Goal: Check status: Check status

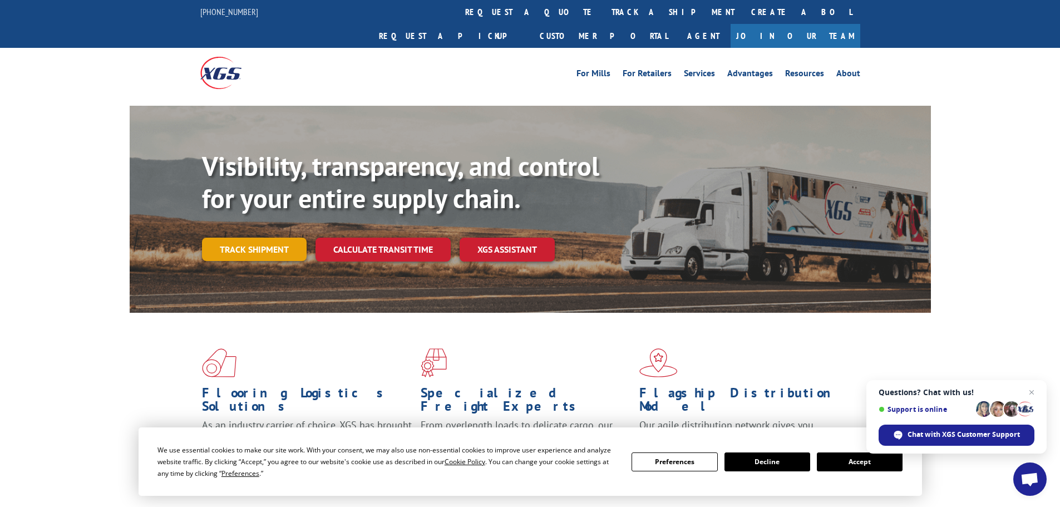
click at [254, 237] on link "Track shipment" at bounding box center [254, 248] width 105 height 23
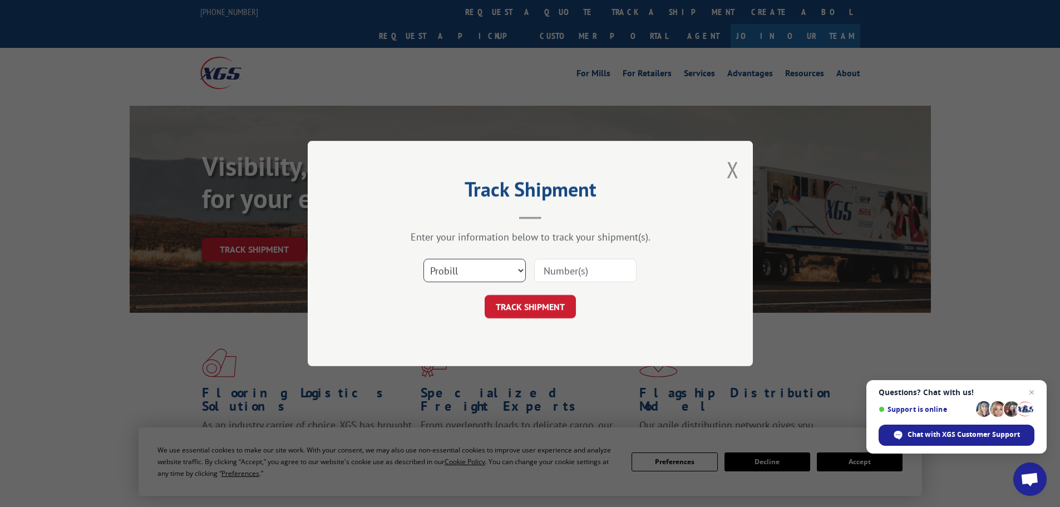
click at [461, 274] on select "Select category... Probill BOL PO" at bounding box center [474, 270] width 102 height 23
select select "po"
click at [423, 259] on select "Select category... Probill BOL PO" at bounding box center [474, 270] width 102 height 23
click at [558, 265] on input at bounding box center [585, 270] width 102 height 23
paste input "46507757"
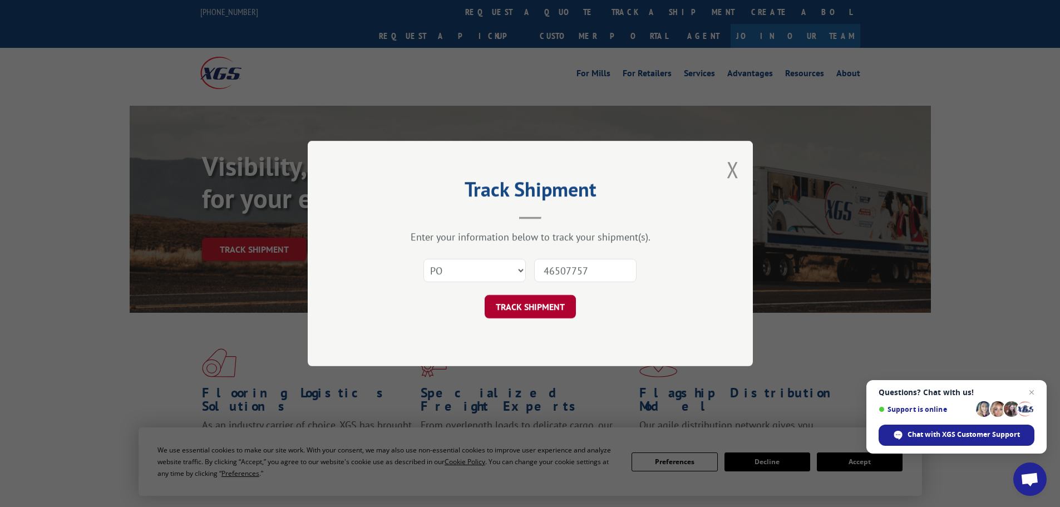
type input "46507757"
click at [523, 308] on button "TRACK SHIPMENT" at bounding box center [529, 306] width 91 height 23
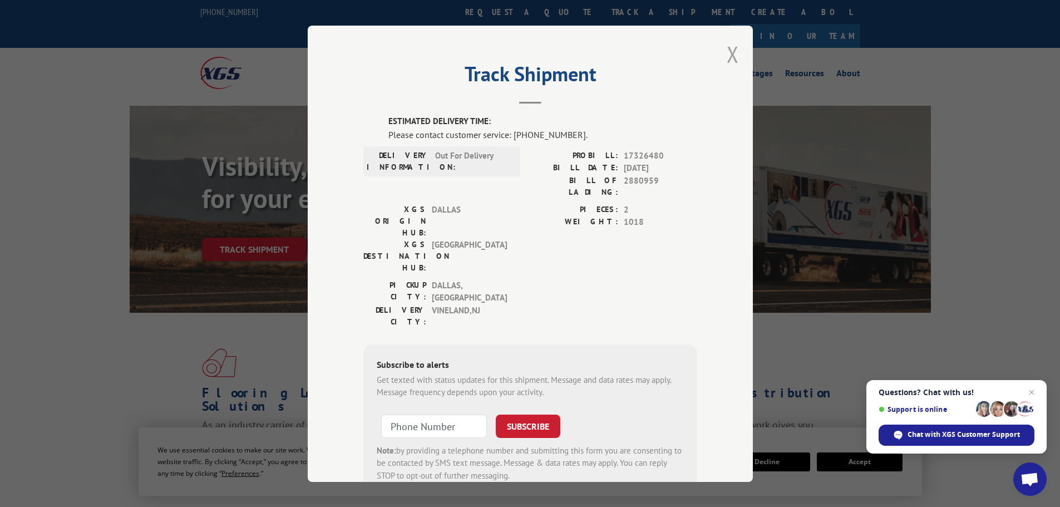
click at [727, 52] on button "Close modal" at bounding box center [732, 53] width 12 height 29
